Goal: Task Accomplishment & Management: Complete application form

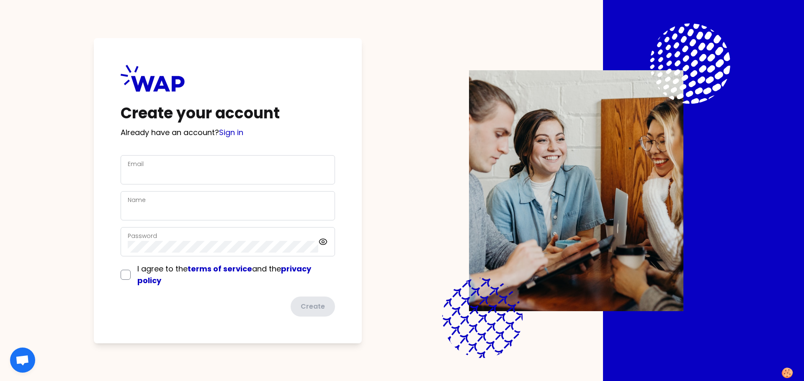
click at [152, 163] on div "Email" at bounding box center [228, 170] width 200 height 22
click at [271, 176] on input "Email" at bounding box center [228, 175] width 200 height 12
click at [0, 381] on com-1password-button at bounding box center [0, 381] width 0 height 0
click at [332, 161] on div "Email" at bounding box center [228, 169] width 214 height 29
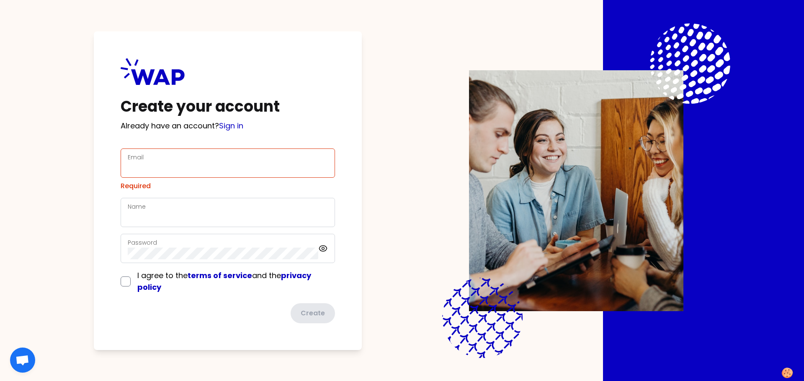
click at [175, 175] on div "Email" at bounding box center [228, 163] width 214 height 29
click at [172, 169] on input "Email" at bounding box center [228, 168] width 200 height 12
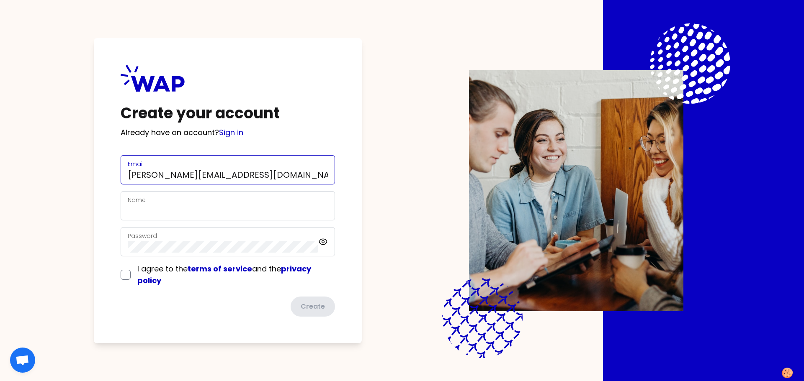
type input "[PERSON_NAME][EMAIL_ADDRESS][DOMAIN_NAME]"
click at [156, 209] on input "Name" at bounding box center [228, 211] width 200 height 12
type input "[PERSON_NAME]"
click at [103, 210] on div "Create your account Already have an account? Sign in Email [PERSON_NAME][EMAIL_…" at bounding box center [228, 191] width 268 height 306
drag, startPoint x: 123, startPoint y: 274, endPoint x: 130, endPoint y: 275, distance: 6.3
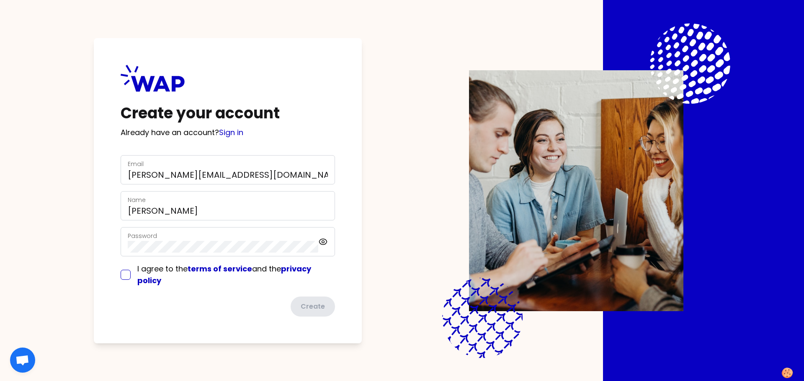
click at [124, 274] on input "checkbox" at bounding box center [126, 275] width 10 height 10
checkbox input "true"
click at [325, 240] on icon at bounding box center [323, 241] width 10 height 10
click at [313, 306] on button "Create" at bounding box center [312, 307] width 46 height 22
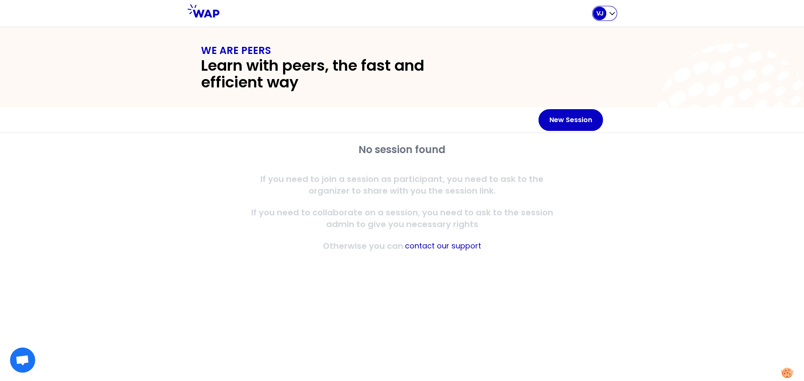
click at [612, 12] on icon "button" at bounding box center [612, 13] width 8 height 8
click at [592, 56] on span "My profile" at bounding box center [583, 57] width 36 height 12
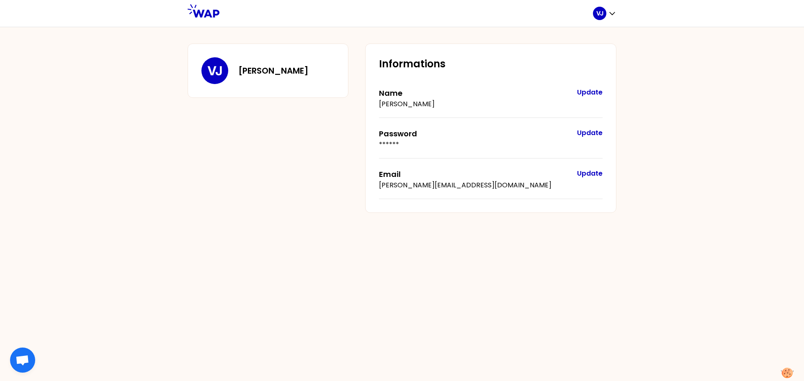
click at [216, 74] on p "VJ" at bounding box center [214, 70] width 15 height 15
click at [613, 13] on icon "button" at bounding box center [612, 13] width 8 height 8
click at [589, 35] on span "Home page" at bounding box center [587, 35] width 44 height 12
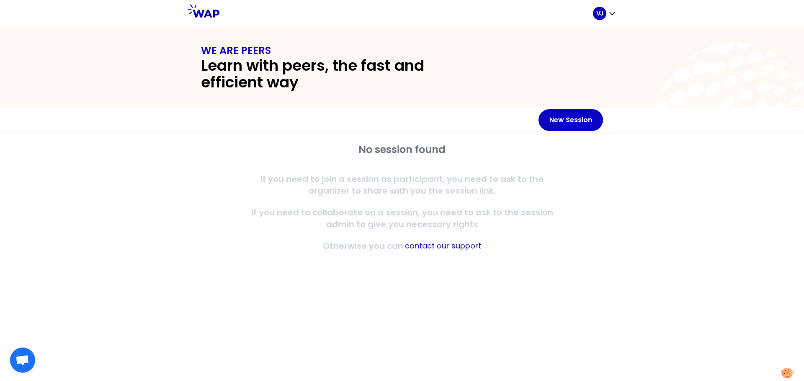
click at [339, 62] on h2 "Learn with peers, the fast and efficient way" at bounding box center [341, 73] width 281 height 33
